Goal: Task Accomplishment & Management: Manage account settings

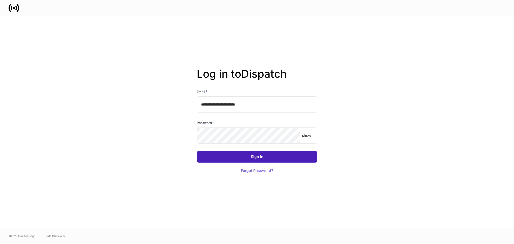
click at [279, 157] on button "Sign In" at bounding box center [257, 157] width 120 height 12
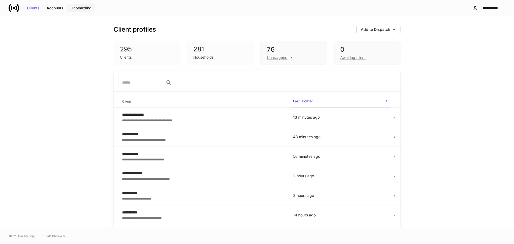
click at [76, 8] on div "Onboarding" at bounding box center [80, 8] width 21 height 4
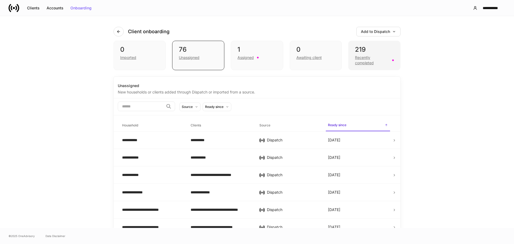
click at [362, 63] on div "Recently completed" at bounding box center [372, 60] width 34 height 11
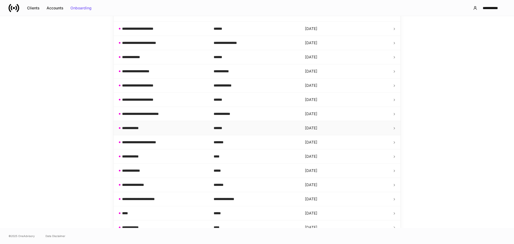
scroll to position [161, 0]
